Goal: Information Seeking & Learning: Learn about a topic

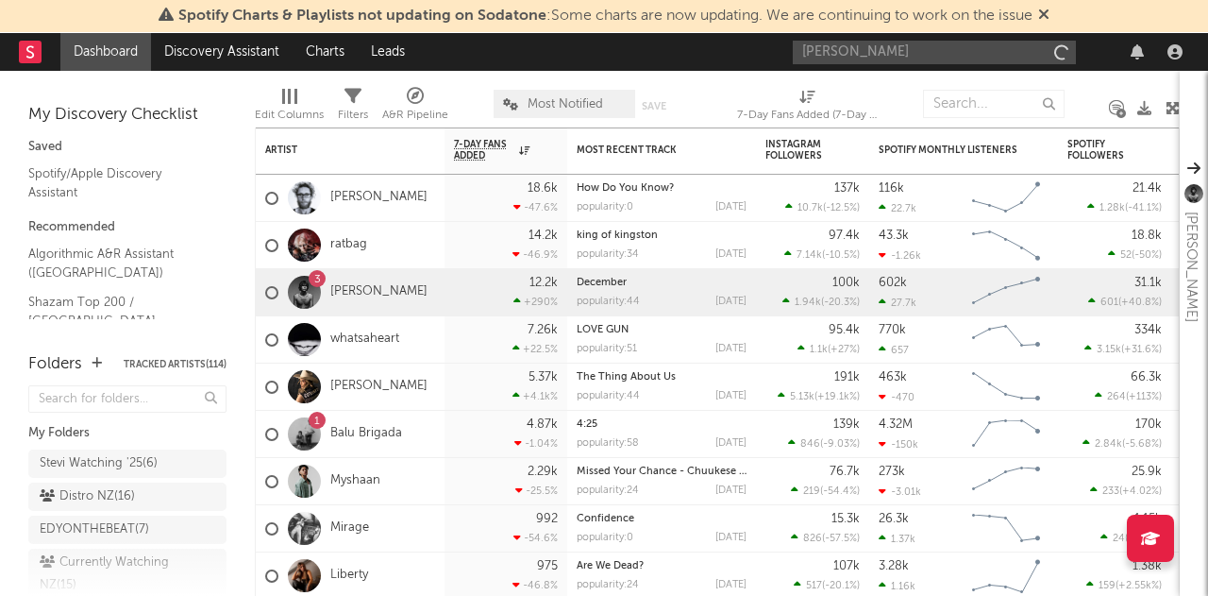
type input "[PERSON_NAME]"
click at [873, 50] on input "[PERSON_NAME]" at bounding box center [934, 53] width 283 height 24
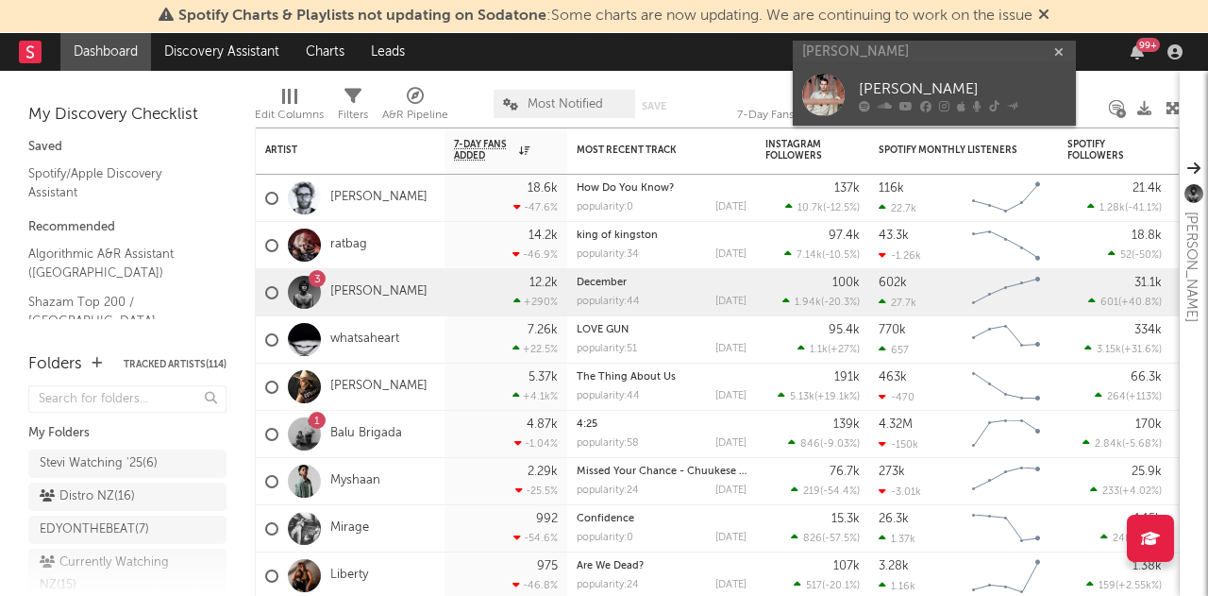
click at [850, 80] on link "[PERSON_NAME]" at bounding box center [934, 94] width 283 height 61
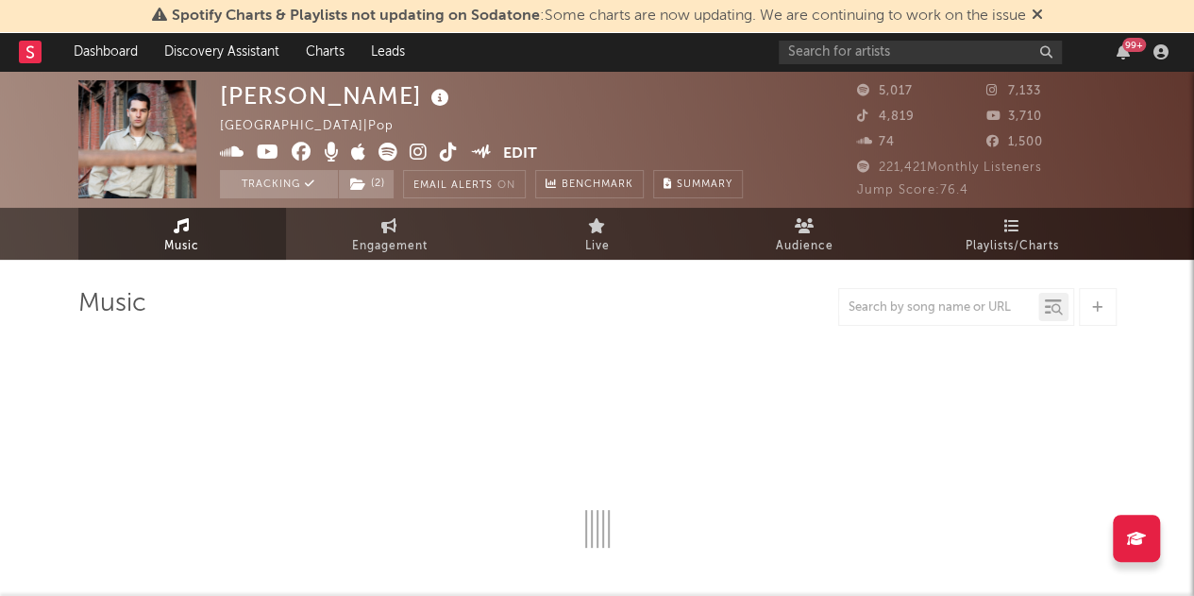
select select "6m"
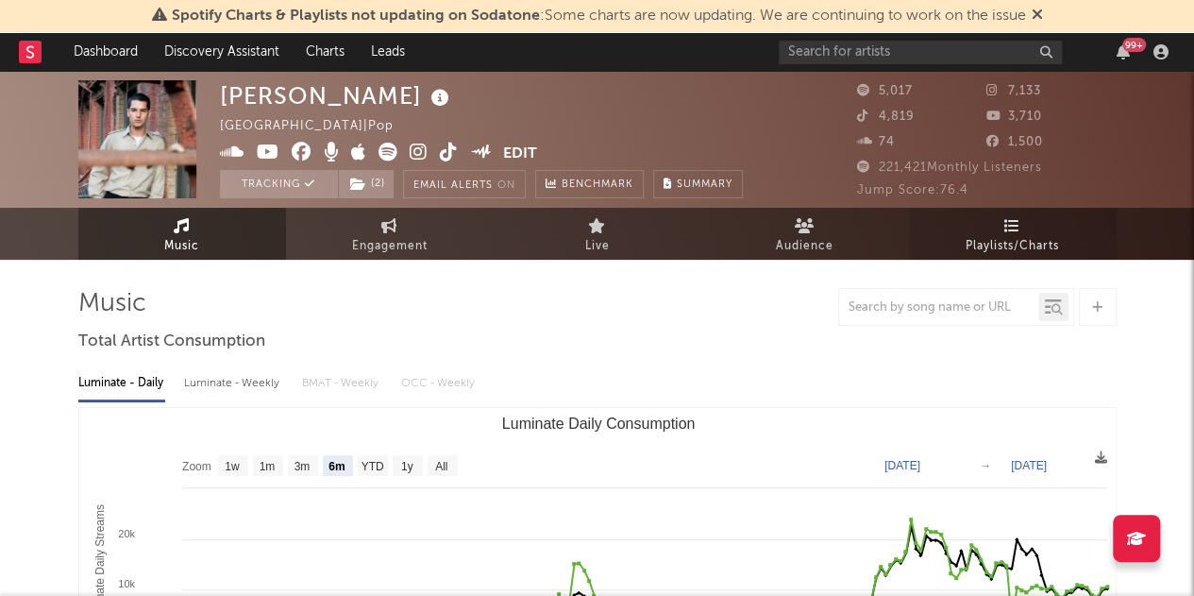
click at [1007, 226] on icon at bounding box center [1012, 225] width 16 height 15
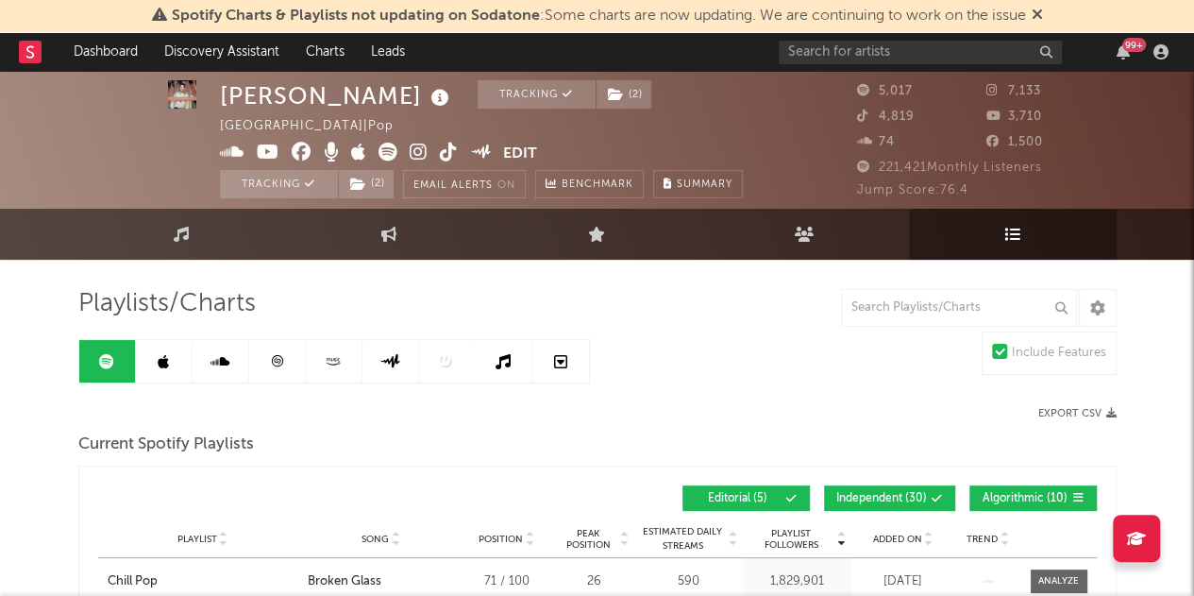
scroll to position [1, 0]
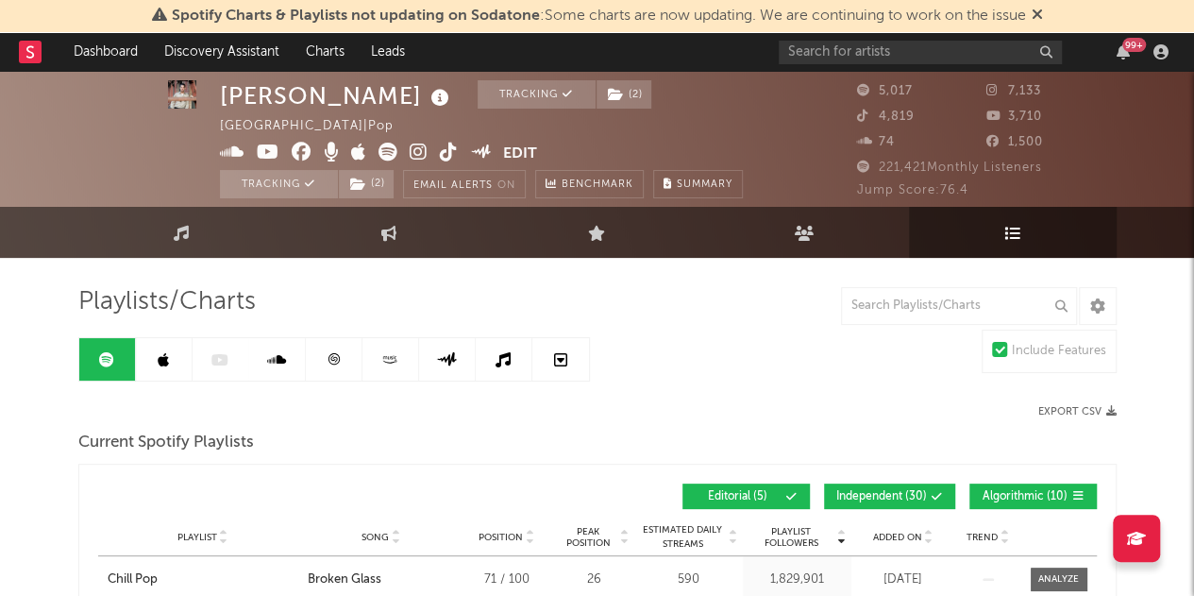
scroll to position [3, 0]
